Goal: Task Accomplishment & Management: Use online tool/utility

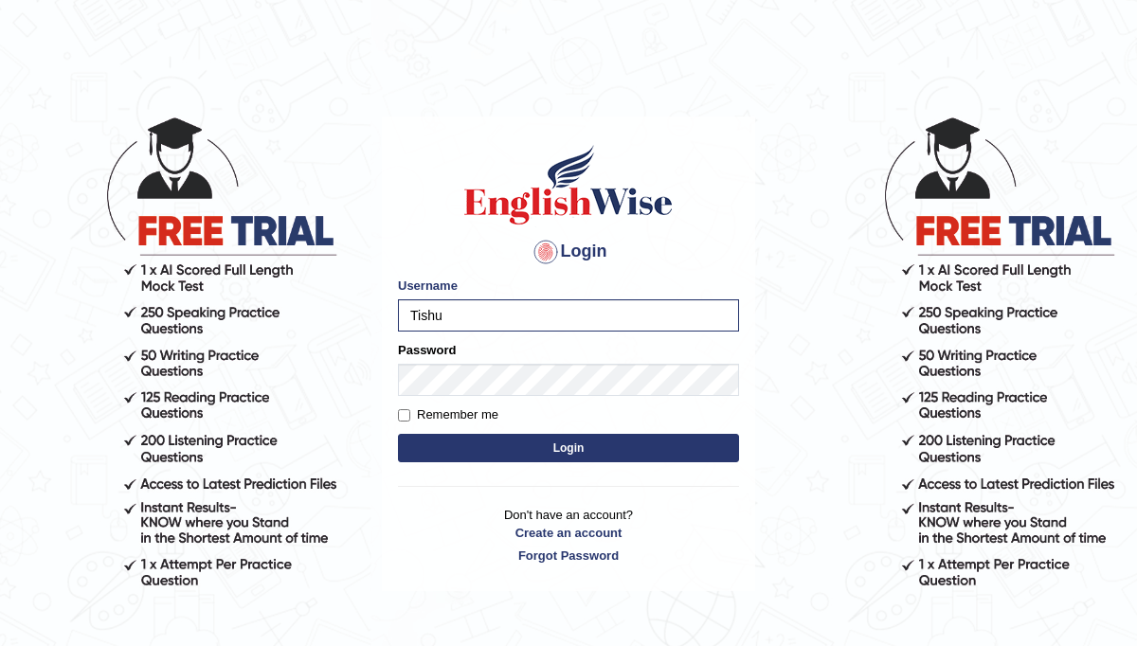
click at [398, 434] on button "Login" at bounding box center [568, 448] width 341 height 28
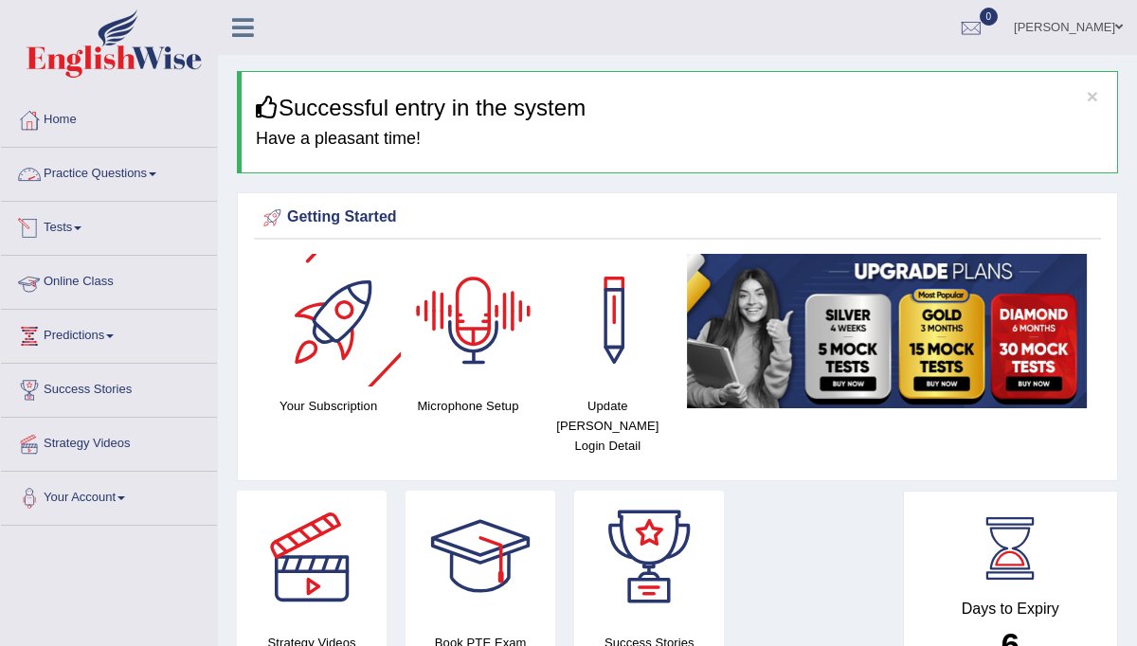
click at [123, 179] on link "Practice Questions" at bounding box center [109, 171] width 216 height 47
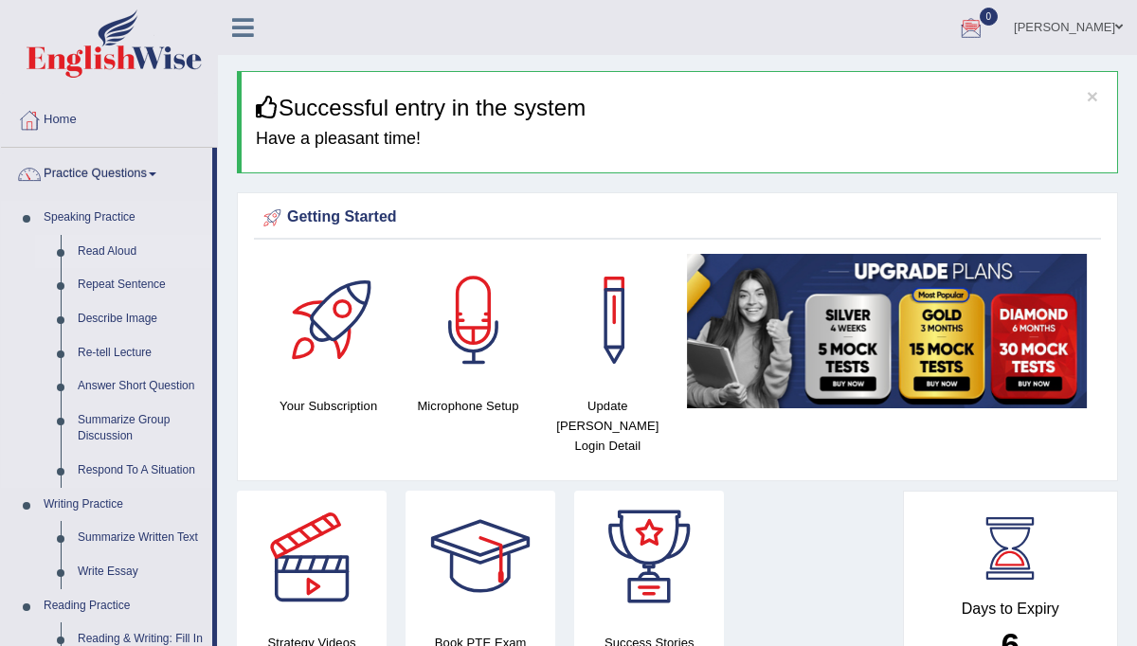
click at [121, 252] on link "Read Aloud" at bounding box center [140, 252] width 143 height 34
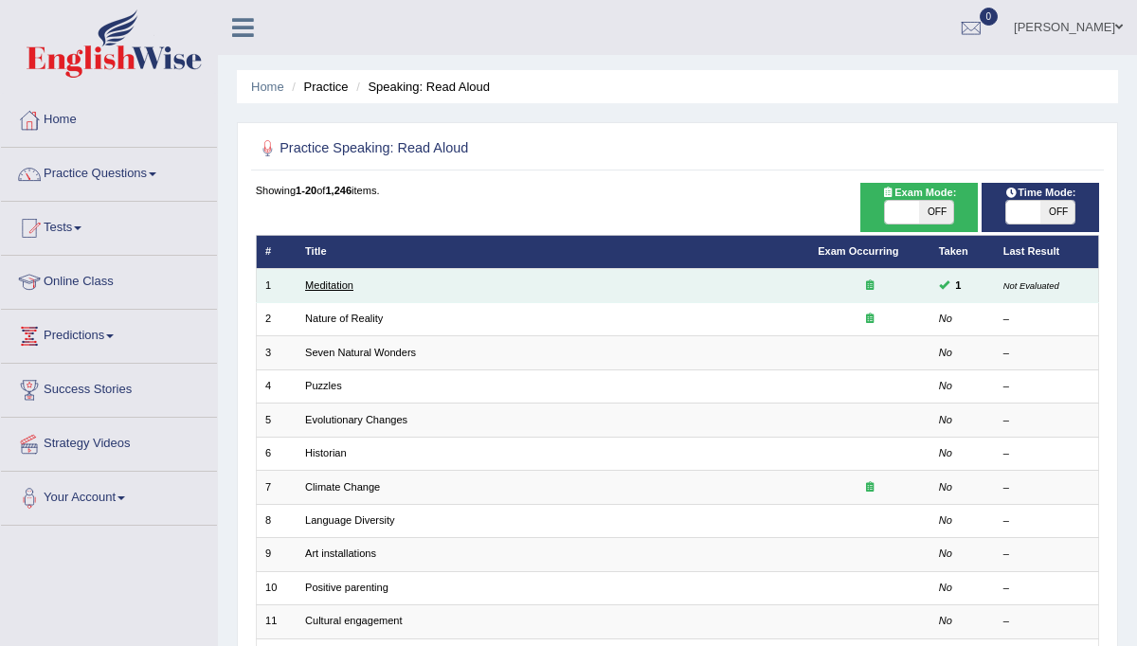
click at [348, 286] on link "Meditation" at bounding box center [329, 285] width 48 height 11
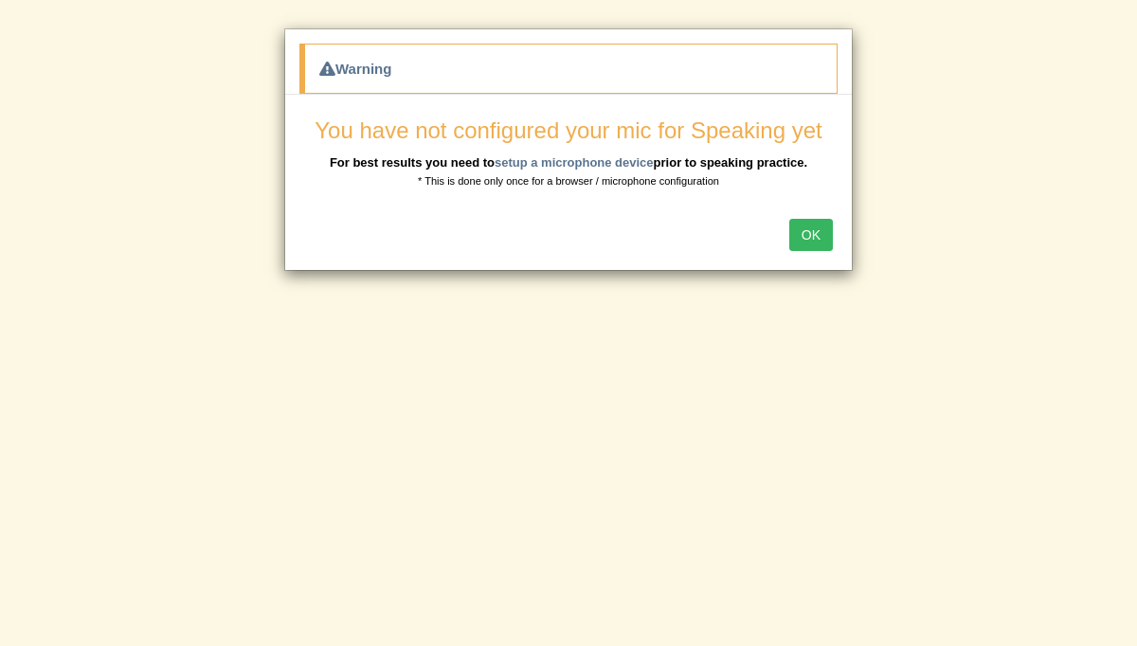
click at [802, 233] on button "OK" at bounding box center [812, 235] width 44 height 32
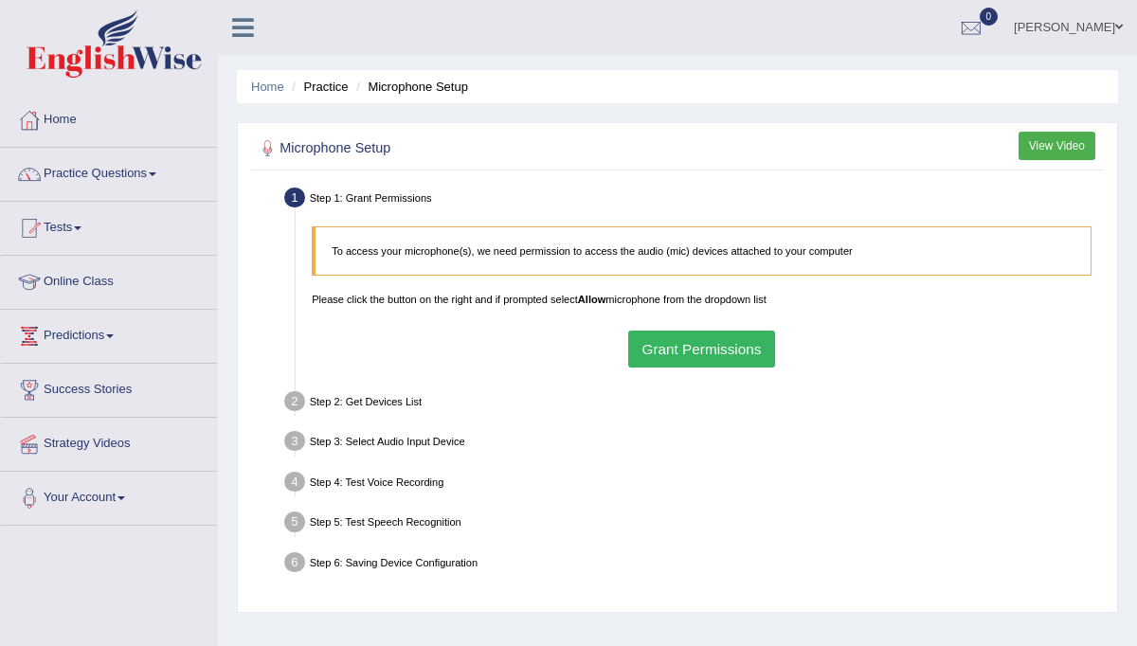
click at [733, 351] on button "Grant Permissions" at bounding box center [701, 349] width 147 height 37
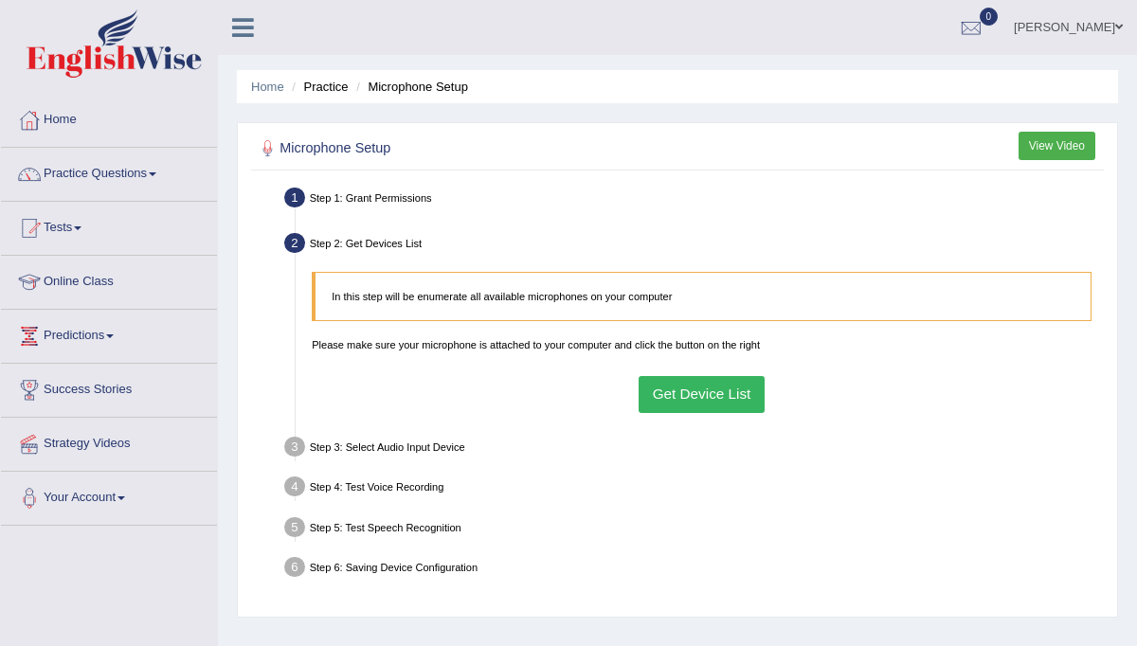
click at [687, 395] on button "Get Device List" at bounding box center [702, 394] width 126 height 37
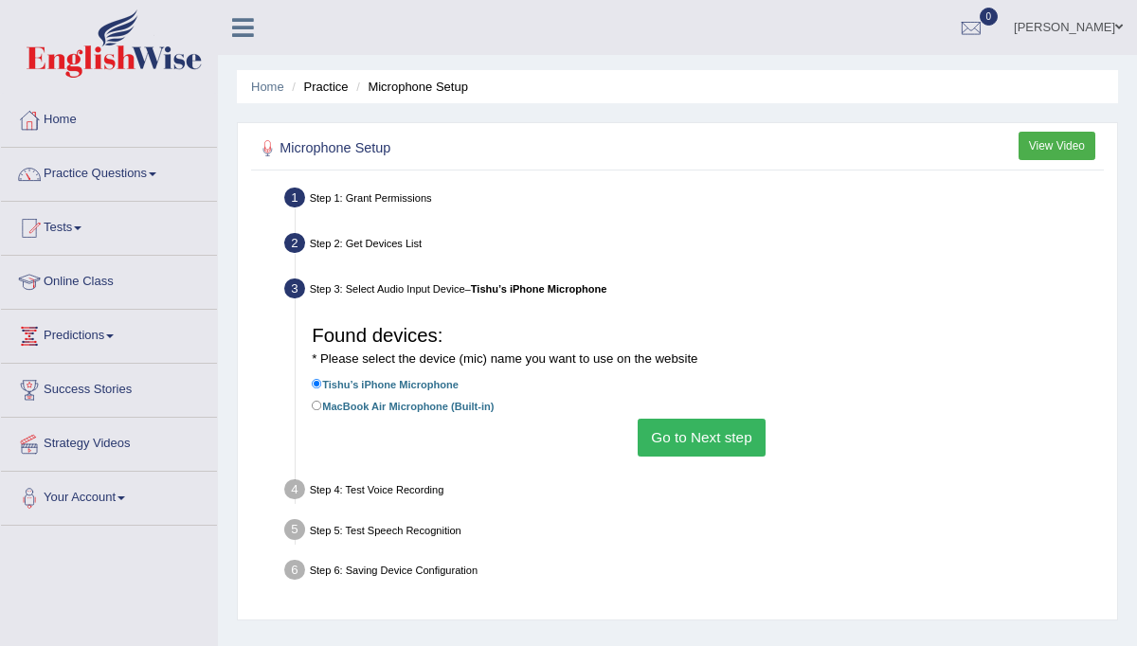
click at [725, 443] on button "Go to Next step" at bounding box center [702, 437] width 128 height 37
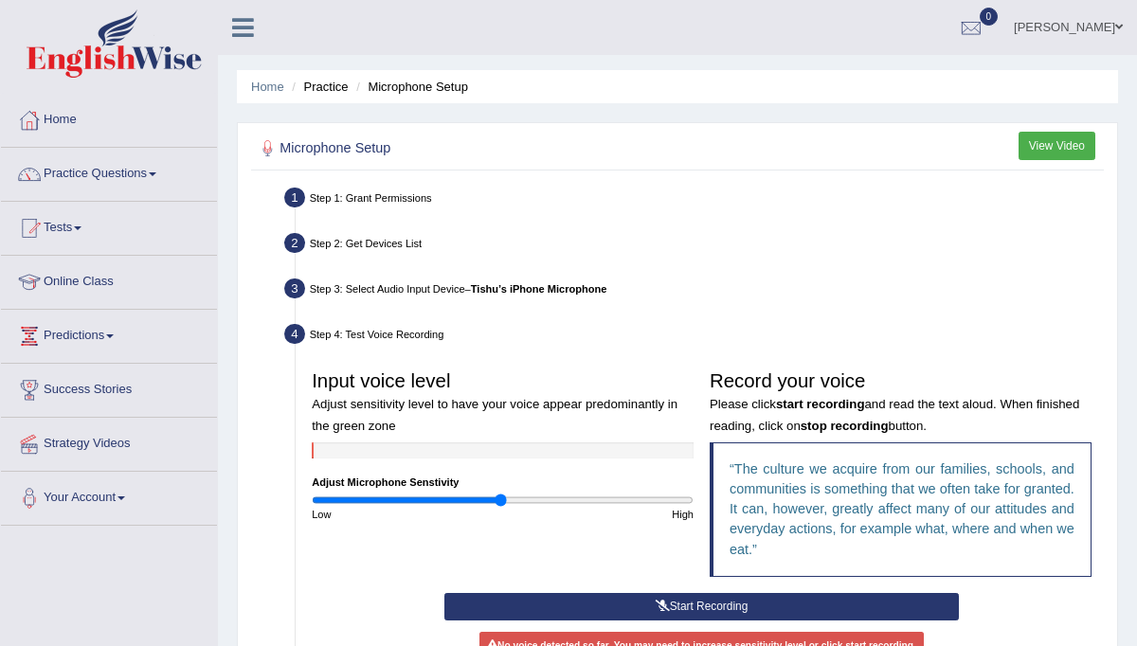
click at [658, 603] on icon at bounding box center [663, 606] width 14 height 11
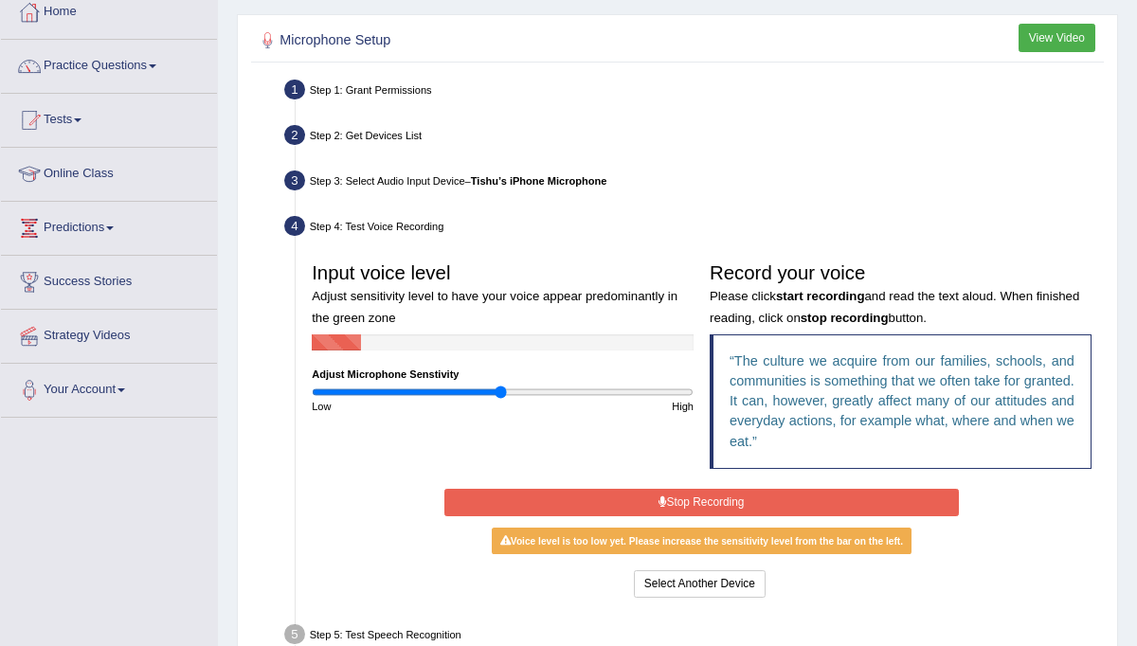
scroll to position [112, 0]
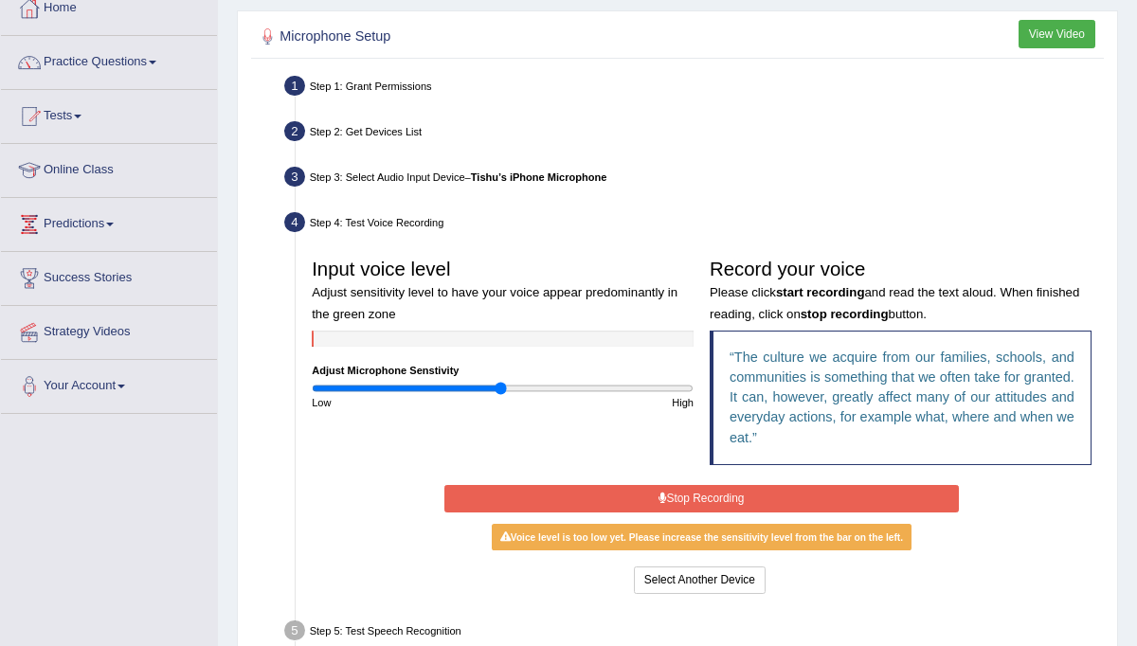
click at [638, 504] on button "Stop Recording" at bounding box center [702, 498] width 515 height 27
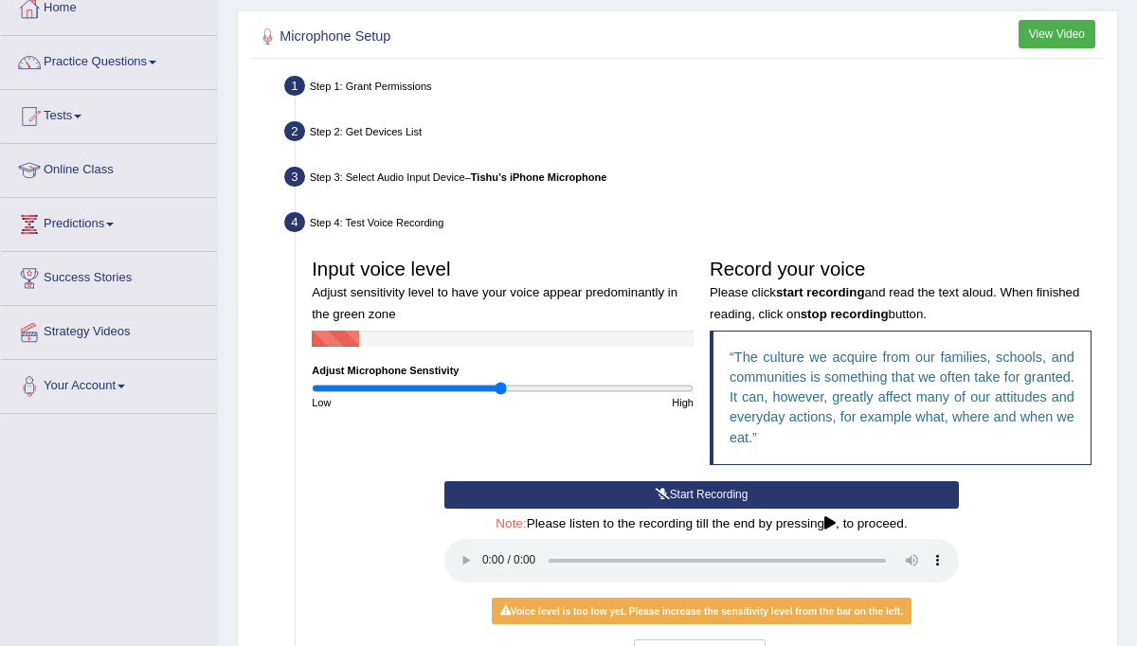
click at [695, 491] on button "Start Recording" at bounding box center [702, 494] width 515 height 27
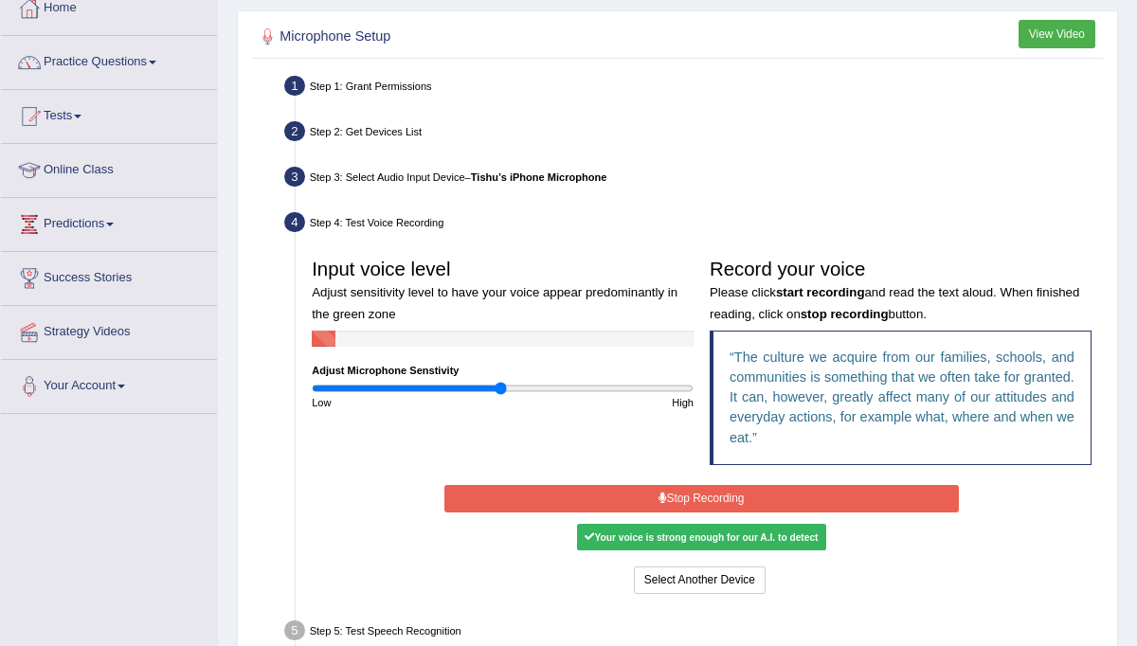
click at [700, 536] on div "Your voice is strong enough for our A.I. to detect" at bounding box center [701, 537] width 249 height 27
click at [713, 497] on button "Stop Recording" at bounding box center [702, 498] width 515 height 27
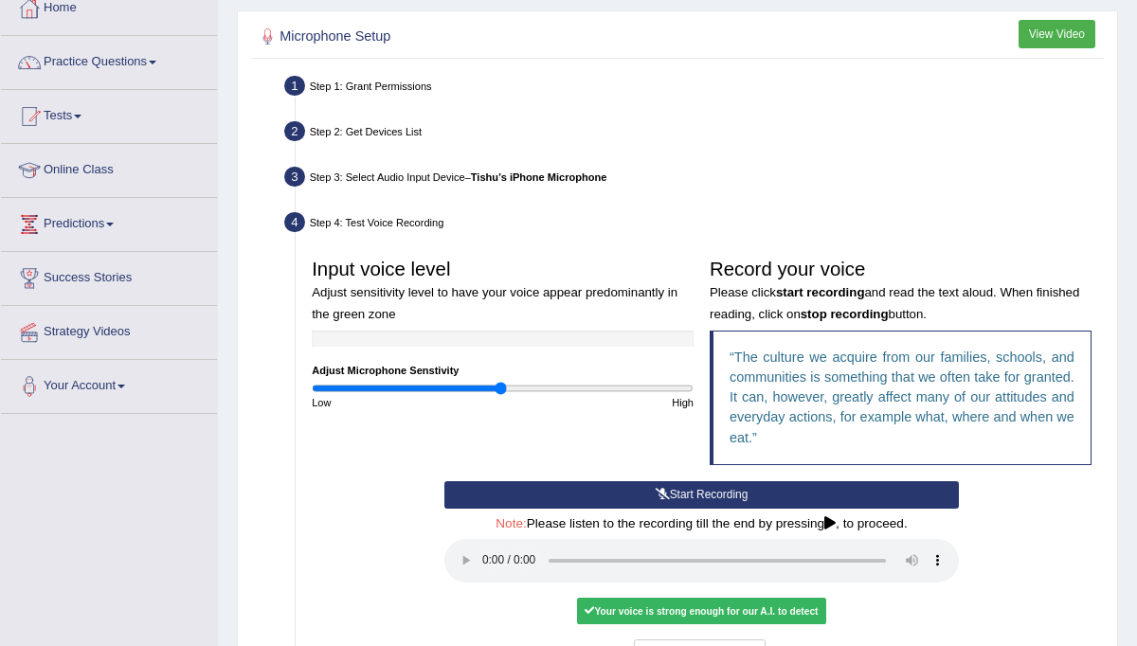
click at [634, 608] on div "Your voice is strong enough for our A.I. to detect" at bounding box center [701, 611] width 249 height 27
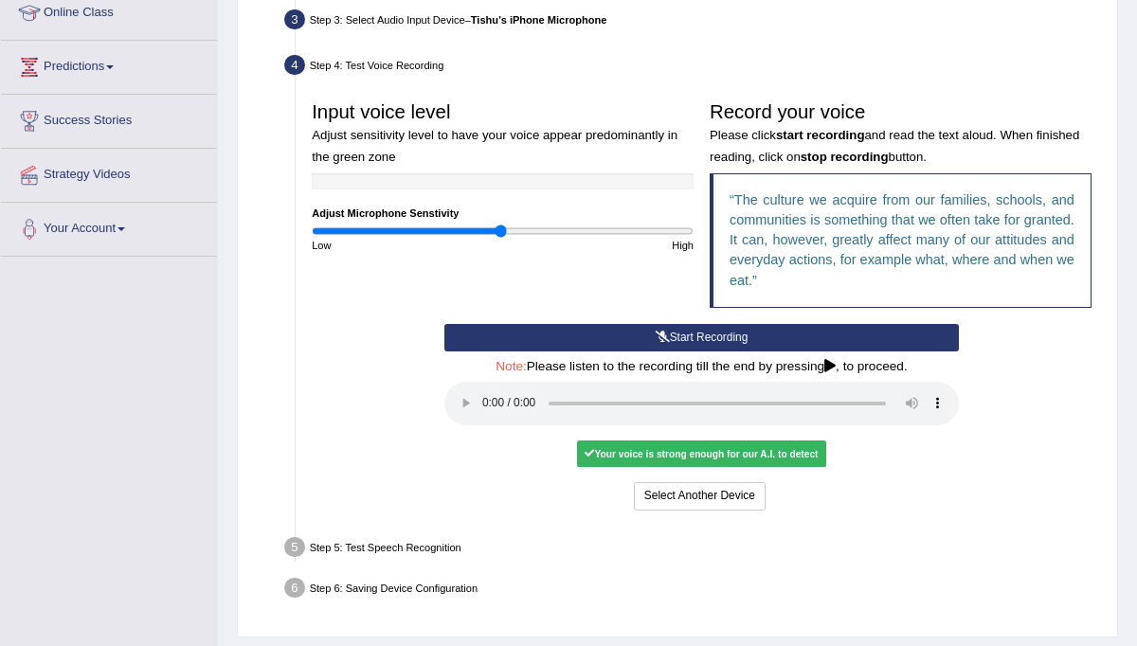
scroll to position [280, 0]
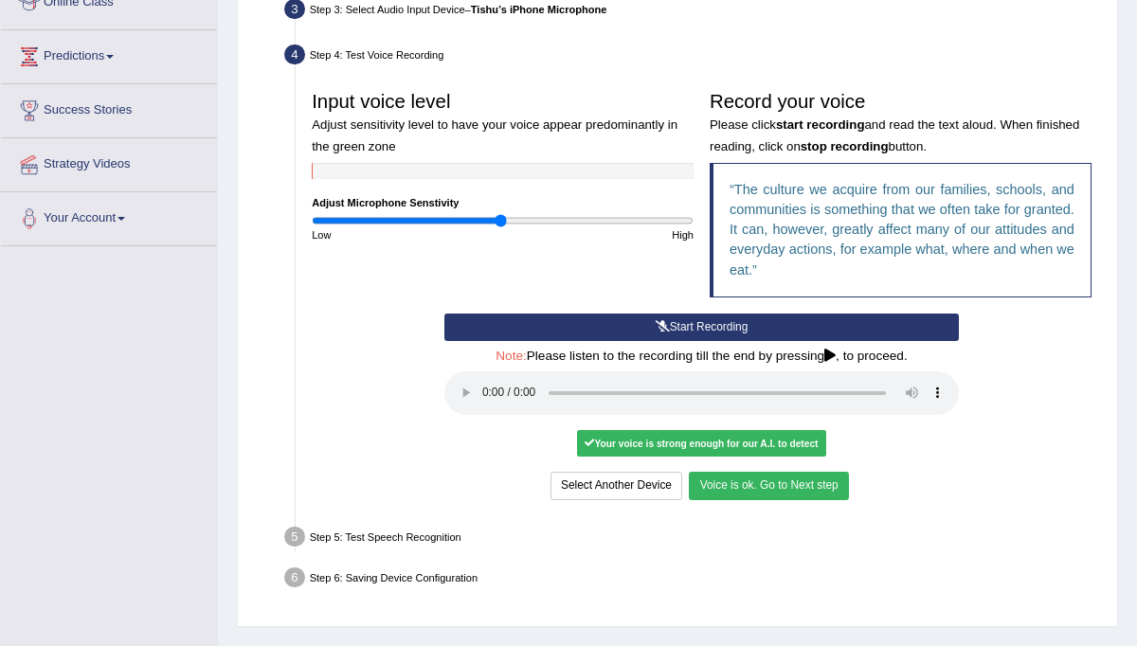
click at [755, 488] on button "Voice is ok. Go to Next step" at bounding box center [768, 485] width 159 height 27
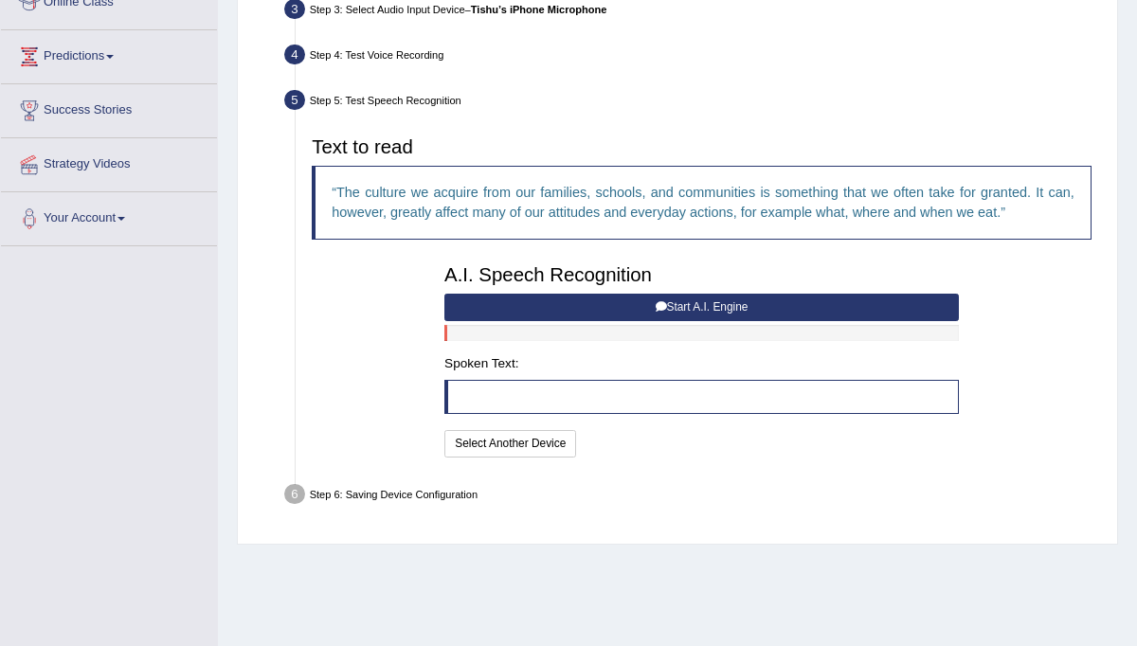
click at [675, 305] on button "Start A.I. Engine" at bounding box center [702, 307] width 515 height 27
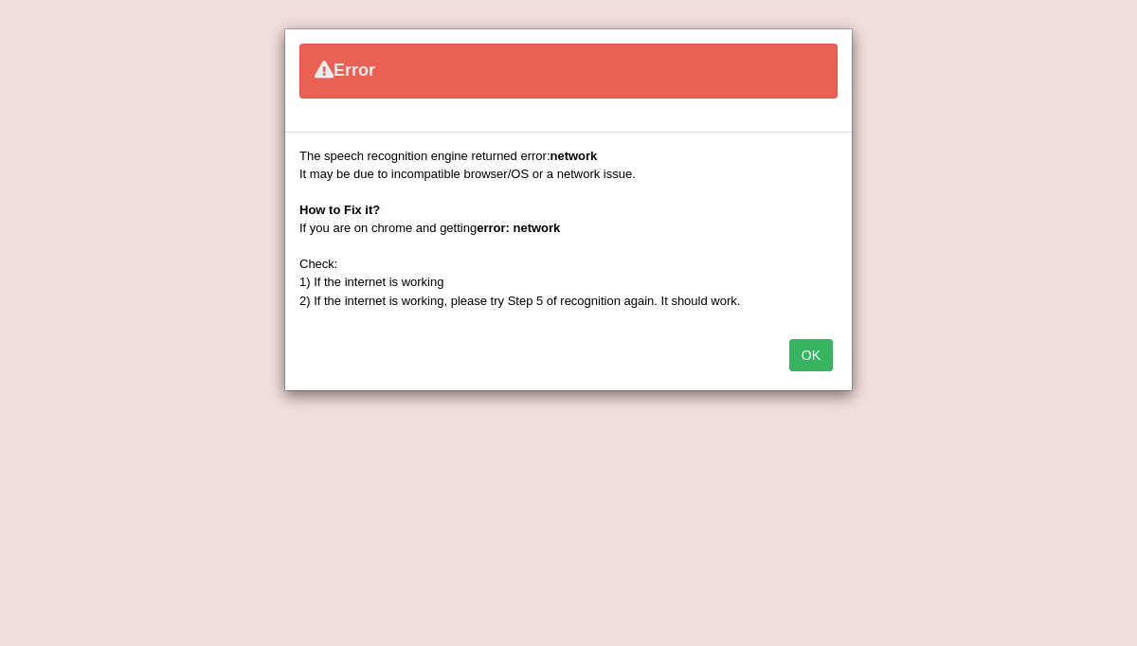
click at [805, 352] on button "OK" at bounding box center [812, 355] width 44 height 32
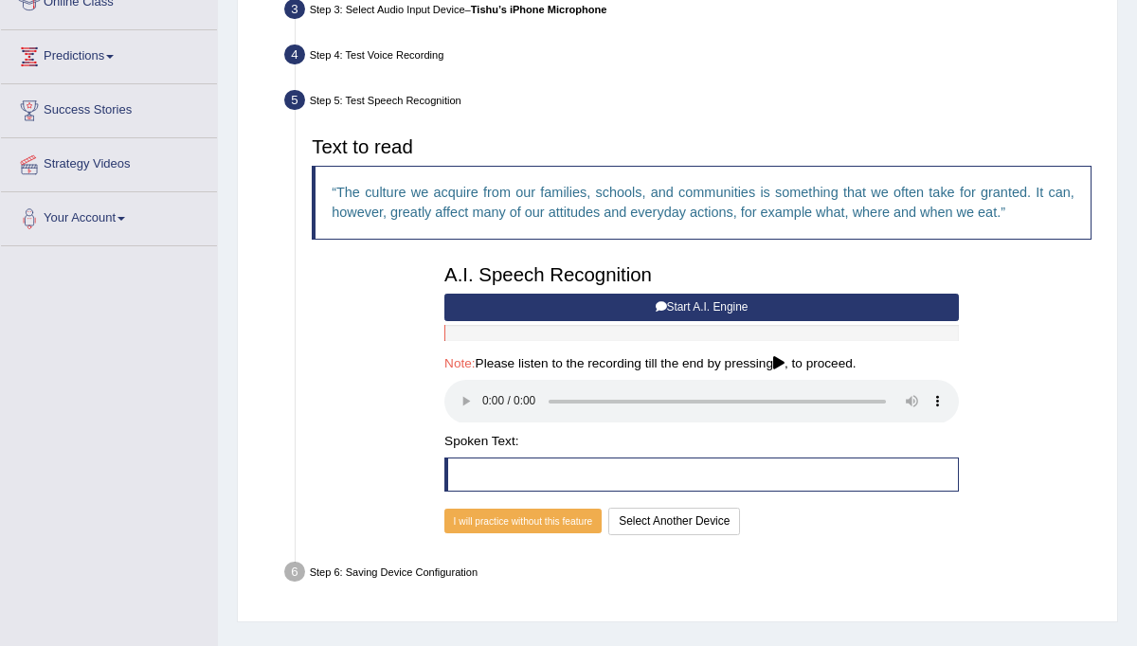
click at [667, 103] on div "Step 5: Test Speech Recognition" at bounding box center [694, 102] width 833 height 35
click at [574, 301] on button "Start A.I. Engine" at bounding box center [702, 307] width 515 height 27
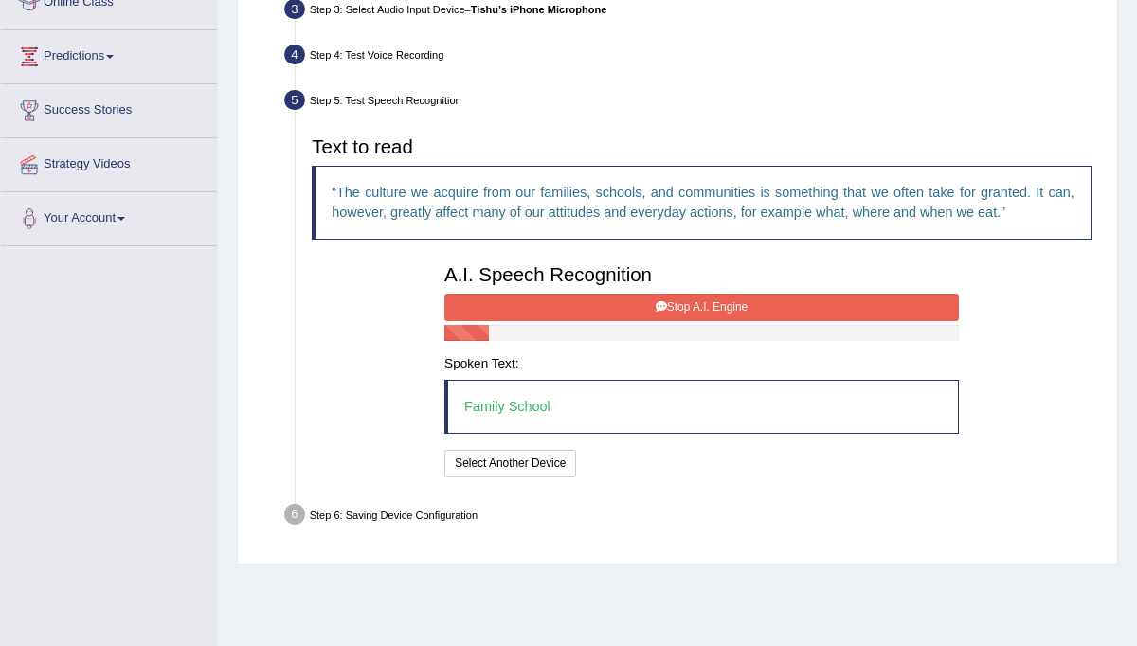
click at [574, 301] on button "Stop A.I. Engine" at bounding box center [702, 307] width 515 height 27
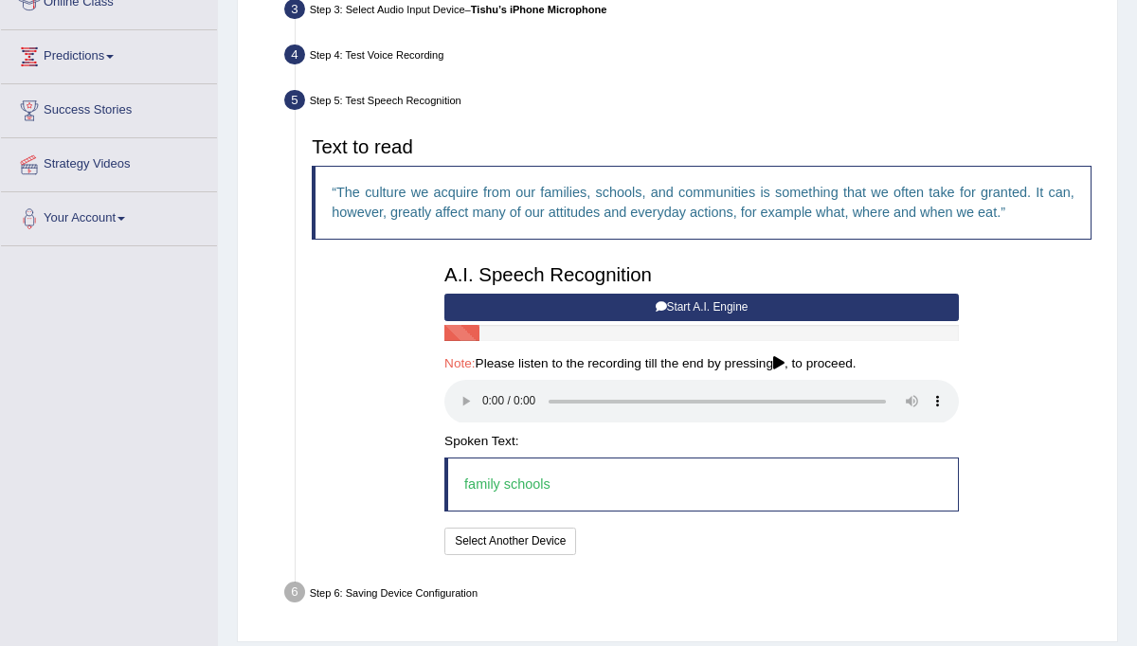
click at [656, 306] on icon at bounding box center [661, 306] width 11 height 11
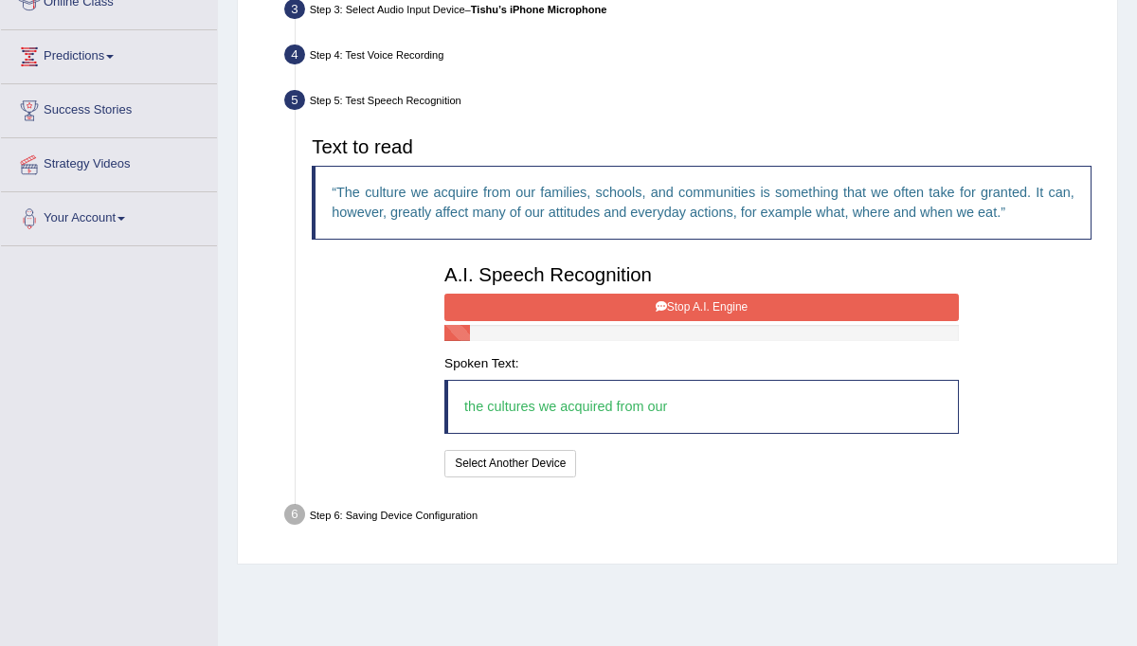
click at [656, 306] on icon at bounding box center [661, 306] width 11 height 11
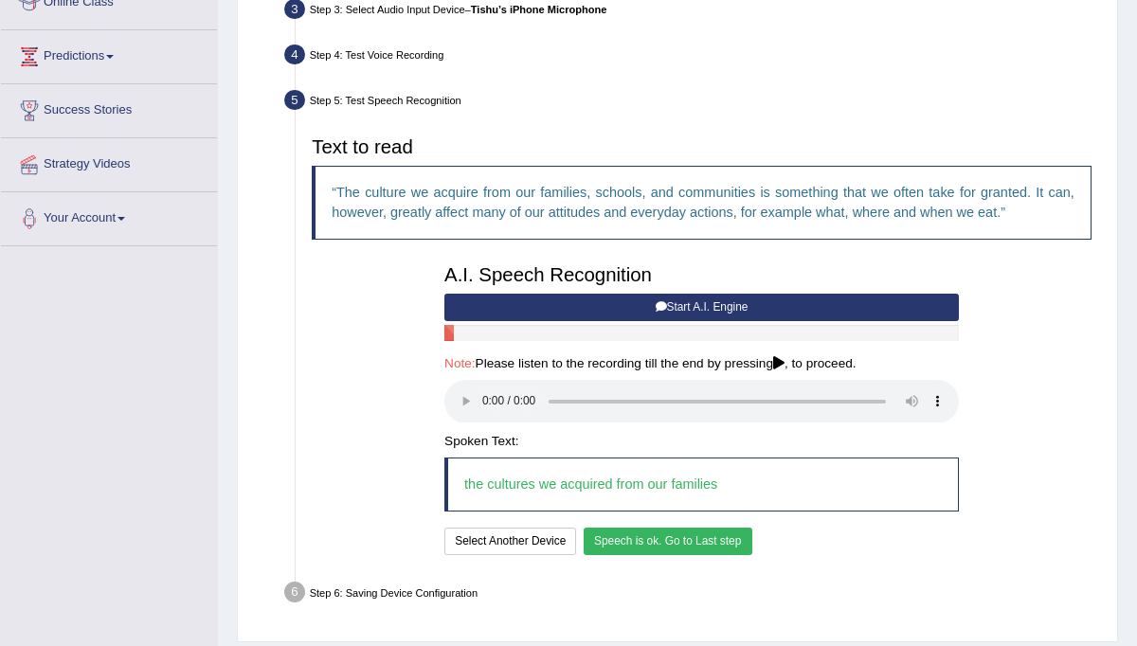
click at [647, 542] on button "Speech is ok. Go to Last step" at bounding box center [668, 541] width 169 height 27
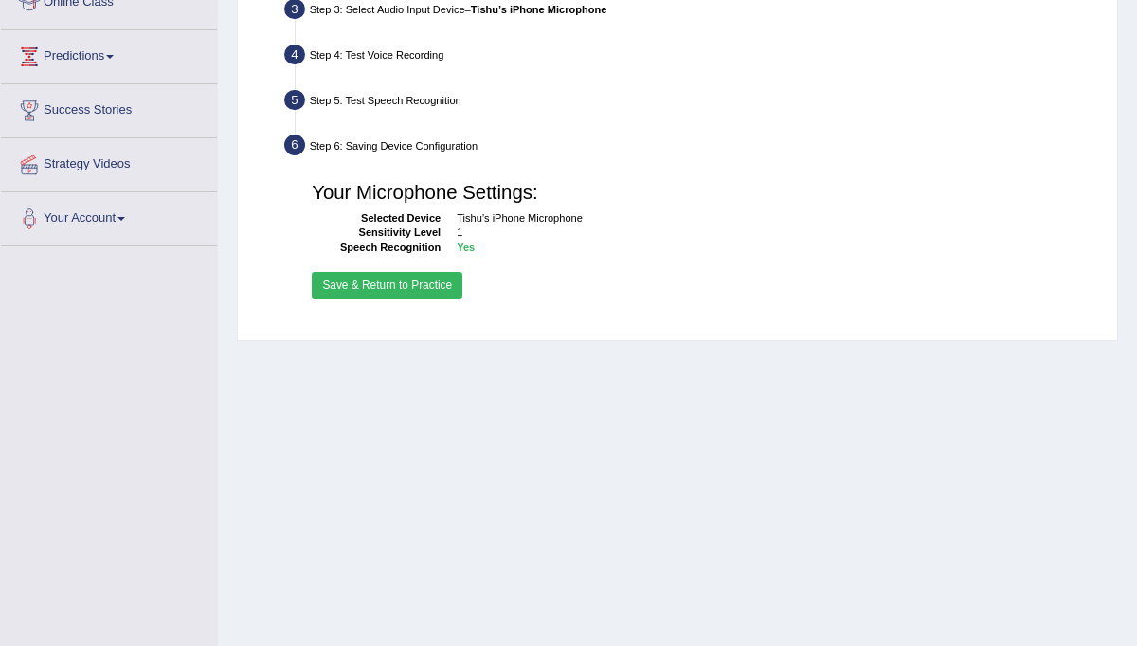
click at [375, 285] on button "Save & Return to Practice" at bounding box center [387, 285] width 151 height 27
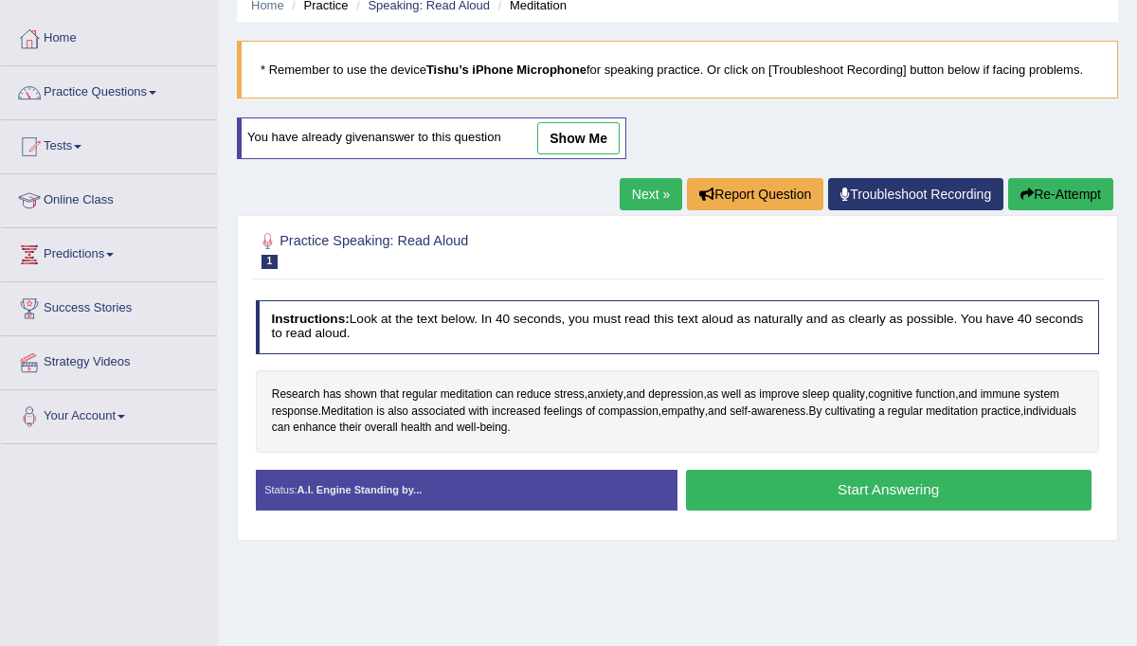
scroll to position [87, 0]
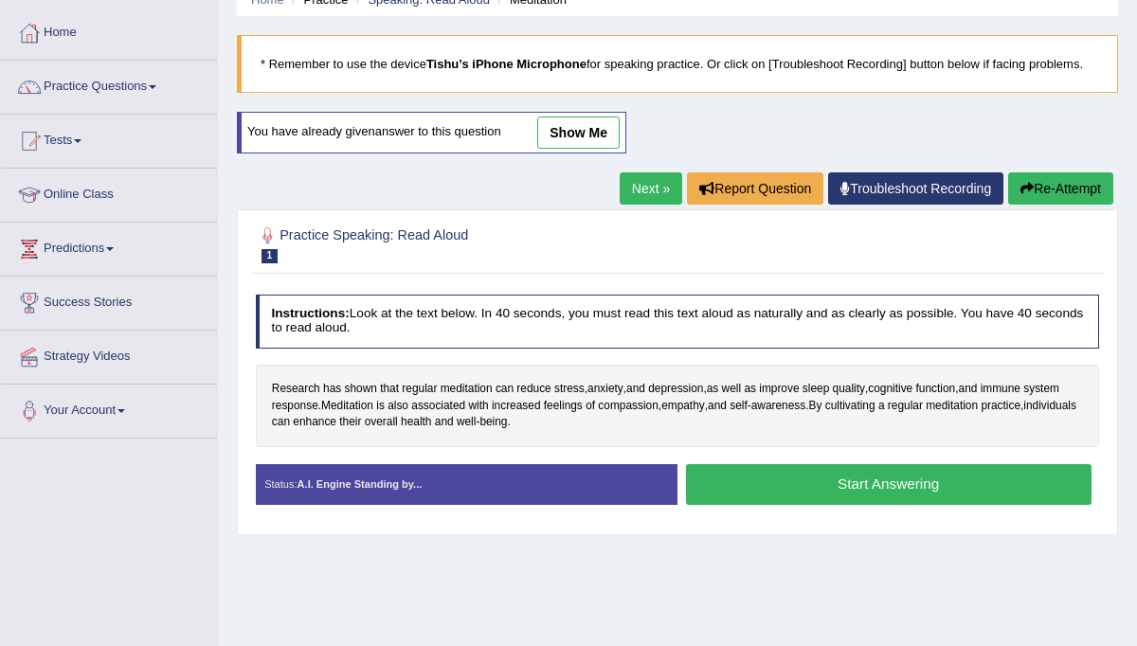
click at [505, 267] on div at bounding box center [678, 244] width 844 height 49
